Goal: Task Accomplishment & Management: Use online tool/utility

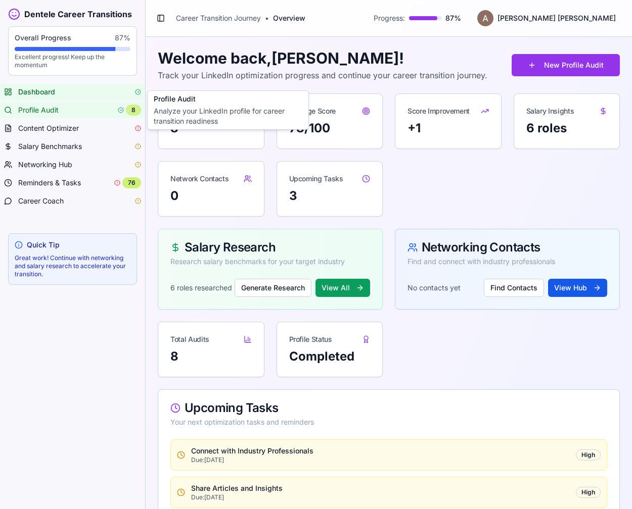
click at [134, 110] on div "8" at bounding box center [133, 110] width 15 height 11
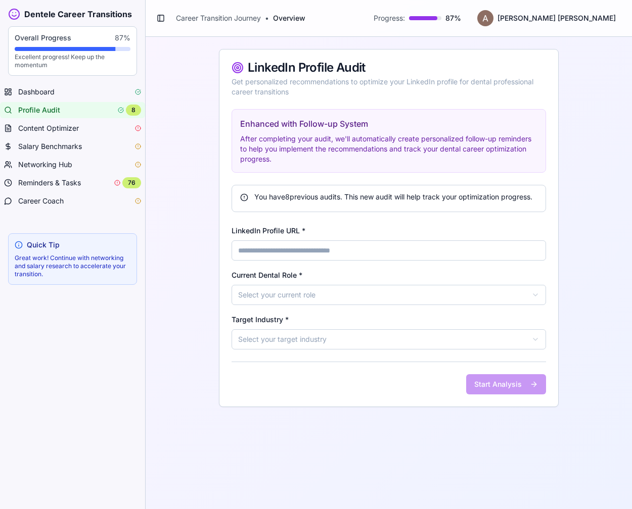
click at [313, 212] on div "You have 8 previous audit s . This new audit will help track your optimization …" at bounding box center [388, 198] width 314 height 27
click at [133, 110] on div "8" at bounding box center [133, 110] width 15 height 11
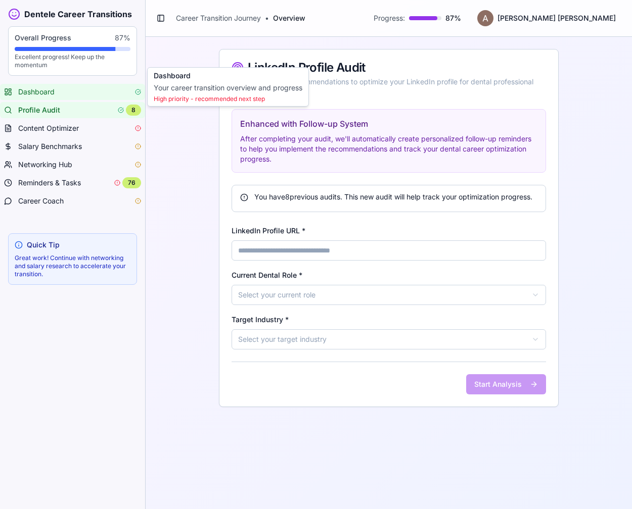
click at [60, 95] on div "Dashboard" at bounding box center [79, 92] width 123 height 10
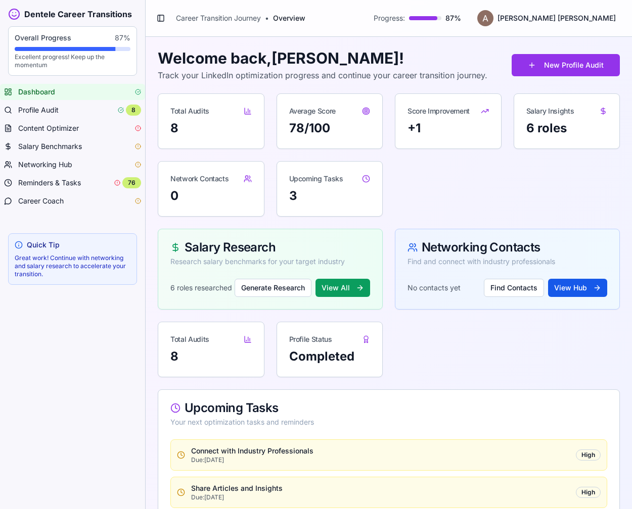
click at [124, 32] on div "Overall Progress 87 % Excellent progress! Keep up the momentum" at bounding box center [72, 51] width 129 height 50
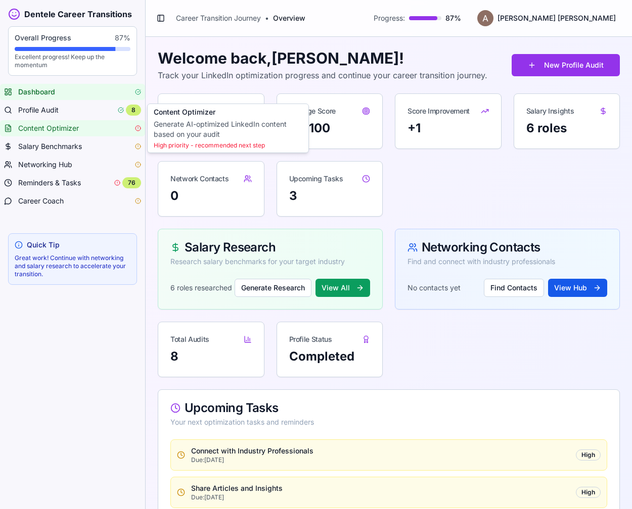
click at [70, 126] on span "Content Optimizer" at bounding box center [48, 128] width 61 height 10
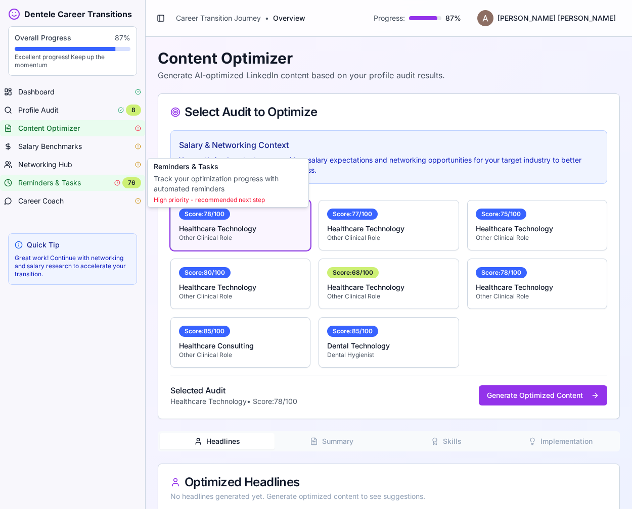
click at [76, 183] on span "Reminders & Tasks" at bounding box center [49, 183] width 63 height 10
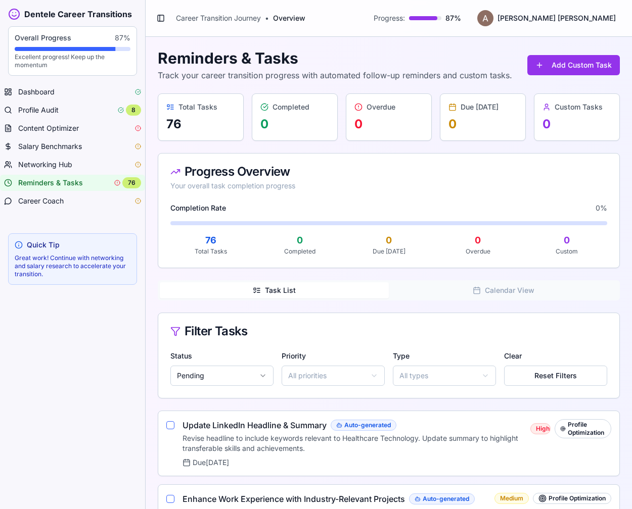
click at [206, 114] on div "Total Tasks 76" at bounding box center [200, 117] width 85 height 47
click at [163, 21] on button "Toggle Sidebar" at bounding box center [161, 18] width 14 height 14
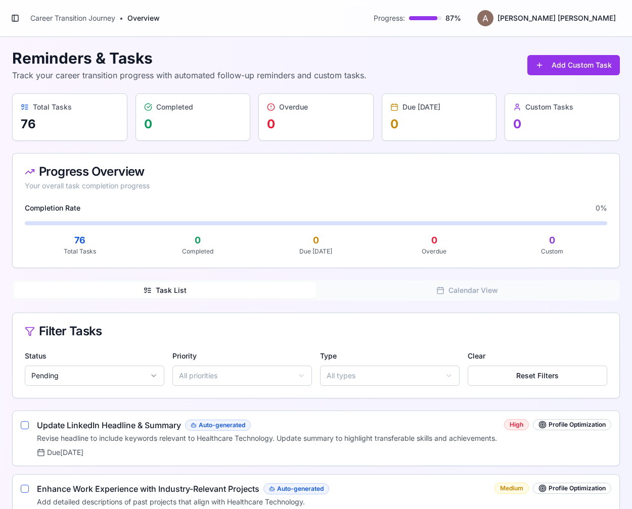
click at [144, 19] on span "Overview" at bounding box center [143, 18] width 32 height 10
click at [16, 20] on button "Toggle Sidebar" at bounding box center [15, 18] width 14 height 14
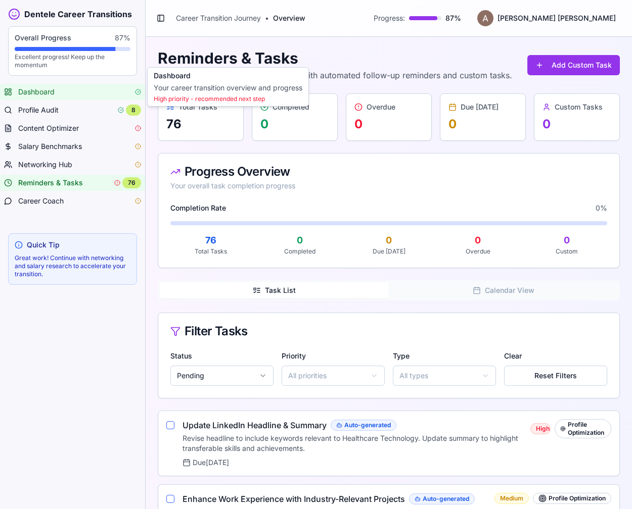
click at [71, 98] on link "Dashboard" at bounding box center [72, 92] width 145 height 16
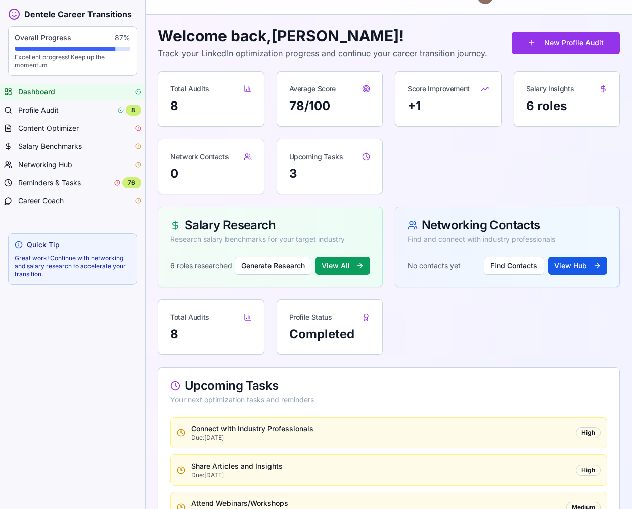
scroll to position [24, 0]
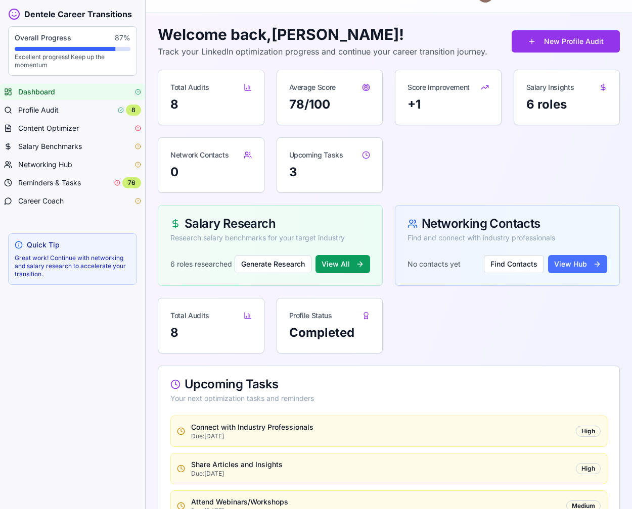
click at [564, 262] on button "View Hub" at bounding box center [577, 264] width 59 height 18
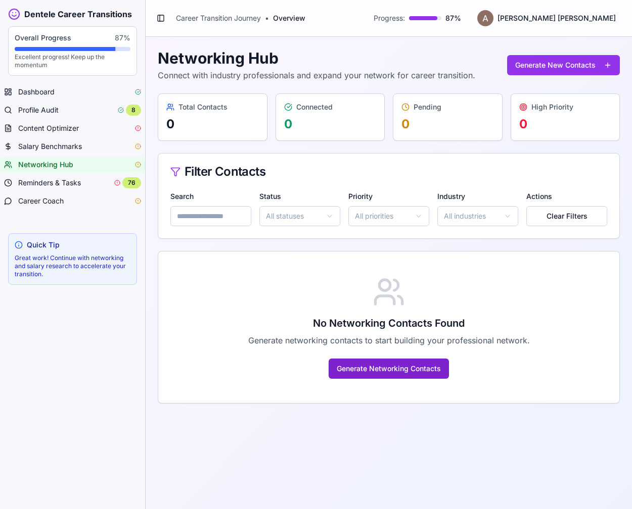
click at [420, 367] on button "Generate Networking Contacts" at bounding box center [389, 369] width 120 height 20
